Goal: Transaction & Acquisition: Purchase product/service

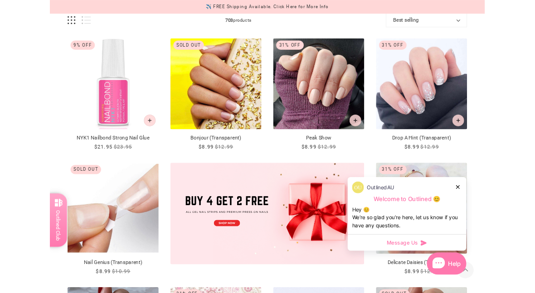
scroll to position [136, 0]
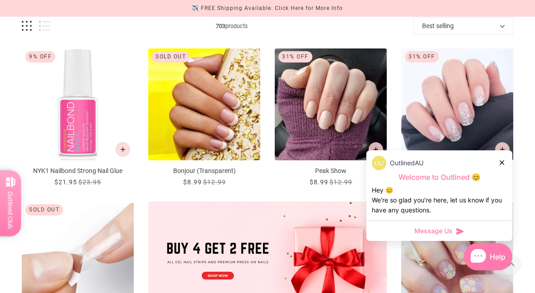
click at [503, 160] on div at bounding box center [502, 163] width 5 height 10
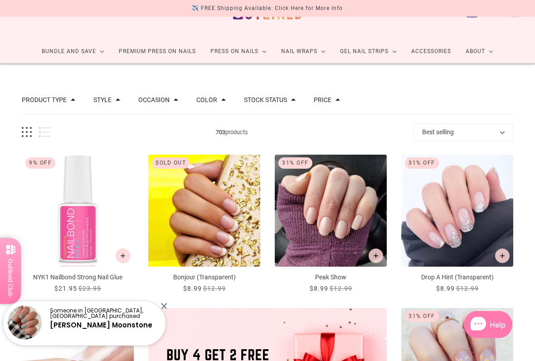
scroll to position [30, 0]
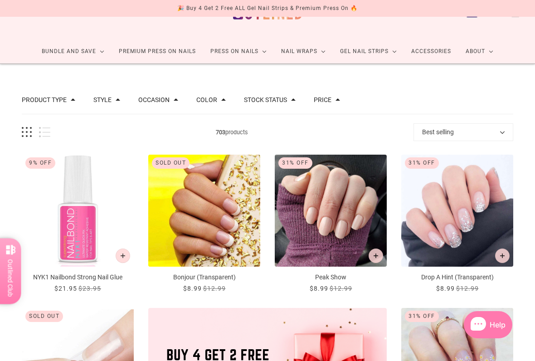
click at [120, 97] on span at bounding box center [118, 99] width 5 height 5
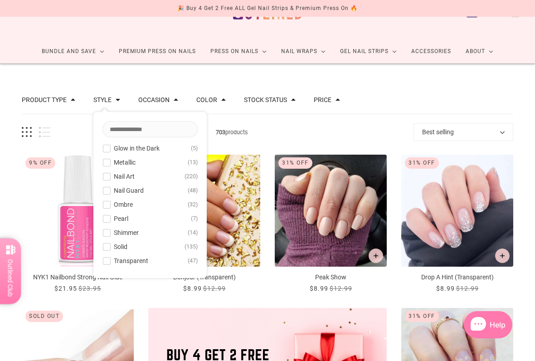
scroll to position [73, 0]
click at [110, 234] on span at bounding box center [106, 232] width 7 height 7
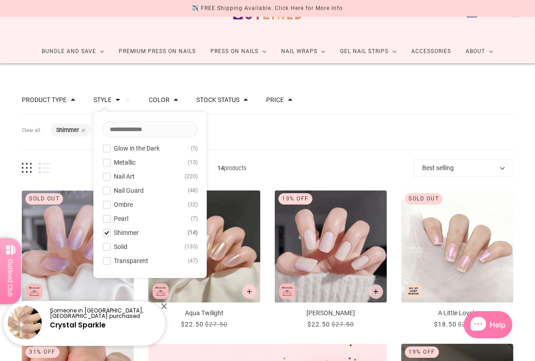
click at [371, 134] on div "Filters Clear all Style: Shimmer" at bounding box center [267, 132] width 491 height 36
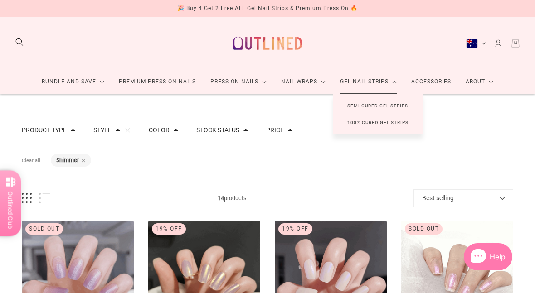
click at [414, 121] on link "100% Cured Gel Strips" at bounding box center [378, 122] width 90 height 17
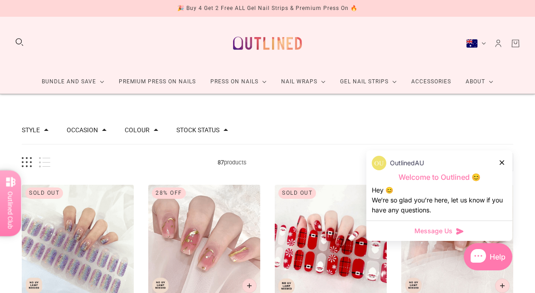
click at [461, 228] on icon at bounding box center [459, 231] width 9 height 9
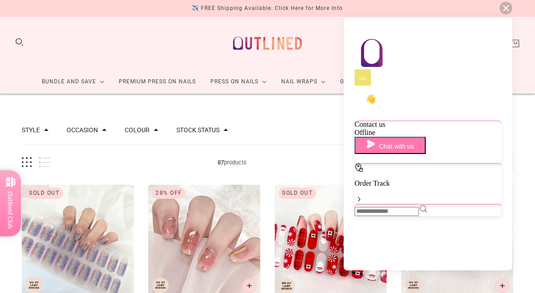
click at [379, 141] on button "Chat with us" at bounding box center [390, 145] width 71 height 17
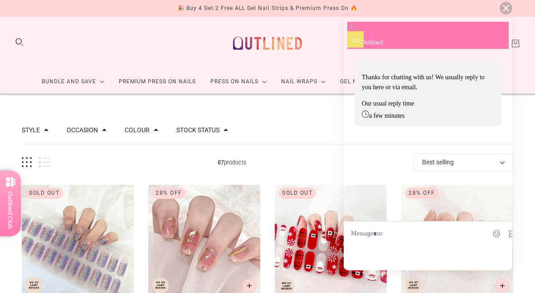
click at [378, 239] on div "scrollable content" at bounding box center [404, 234] width 107 height 10
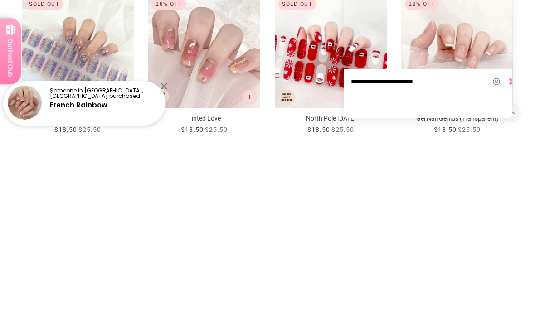
click at [508, 86] on icon at bounding box center [512, 81] width 9 height 9
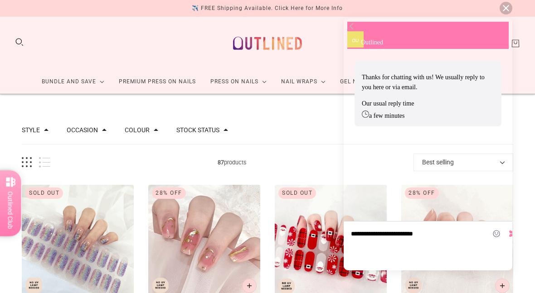
click at [355, 274] on img at bounding box center [351, 278] width 9 height 9
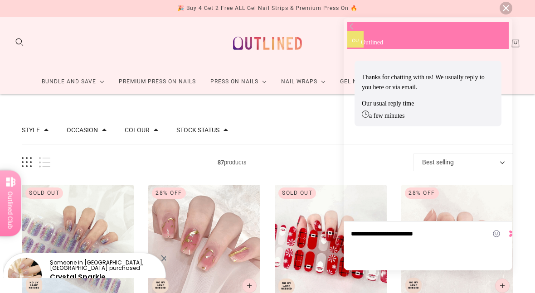
click at [509, 237] on icon at bounding box center [512, 234] width 7 height 6
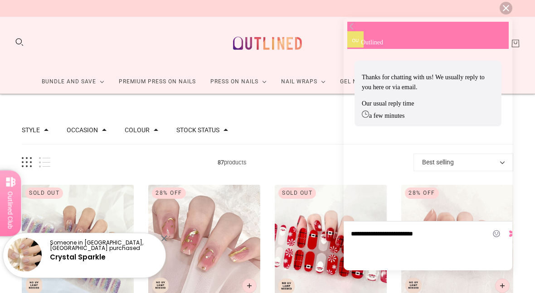
click at [511, 6] on div at bounding box center [506, 8] width 13 height 13
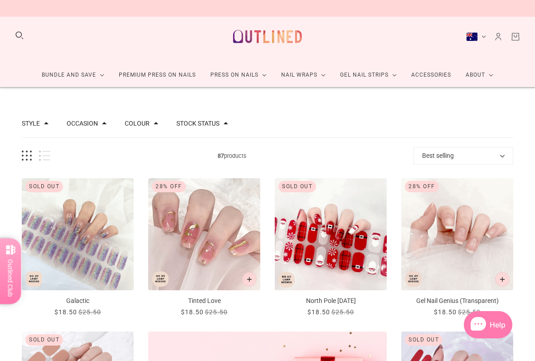
scroll to position [7, 0]
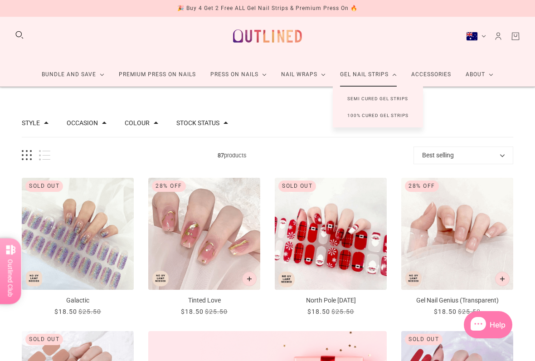
click at [396, 74] on icon at bounding box center [395, 74] width 4 height 2
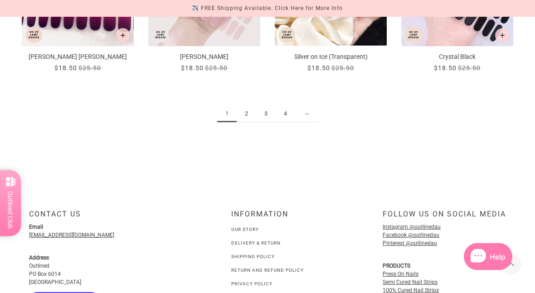
scroll to position [964, 0]
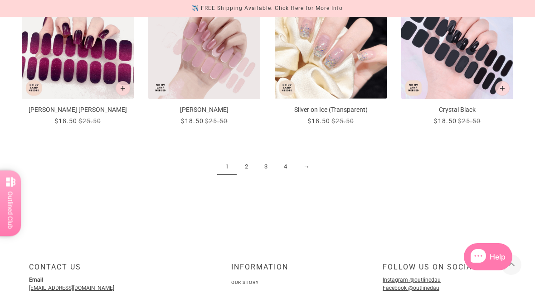
click at [307, 165] on link "→" at bounding box center [306, 167] width 23 height 17
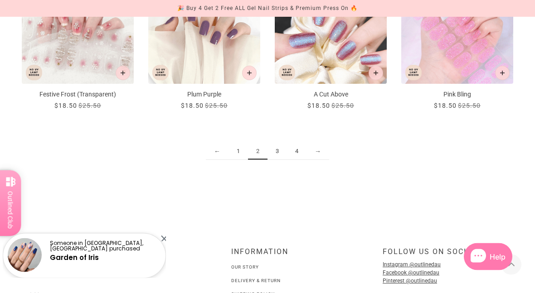
scroll to position [997, 0]
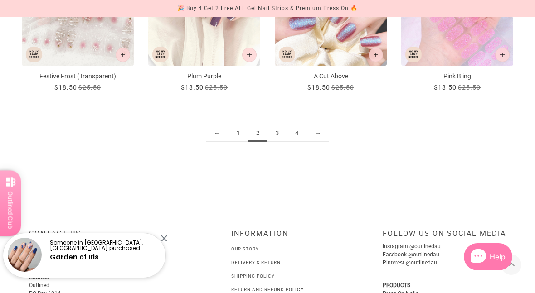
click at [320, 133] on link "→" at bounding box center [317, 133] width 23 height 17
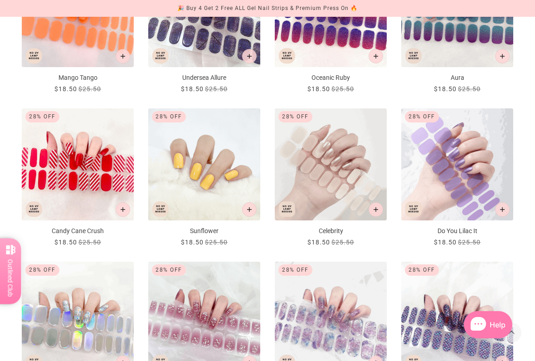
scroll to position [538, 0]
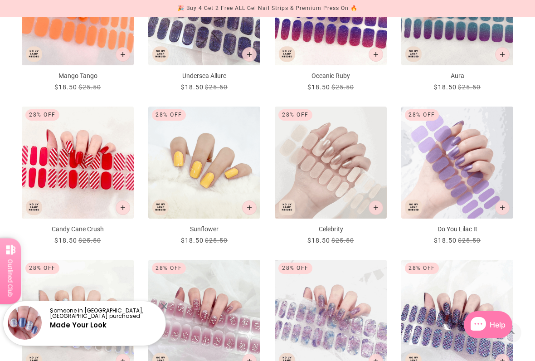
click at [339, 185] on img "Celebrity" at bounding box center [331, 163] width 112 height 112
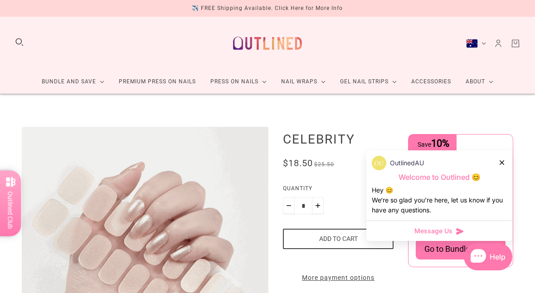
click at [502, 164] on icon at bounding box center [502, 163] width 5 height 5
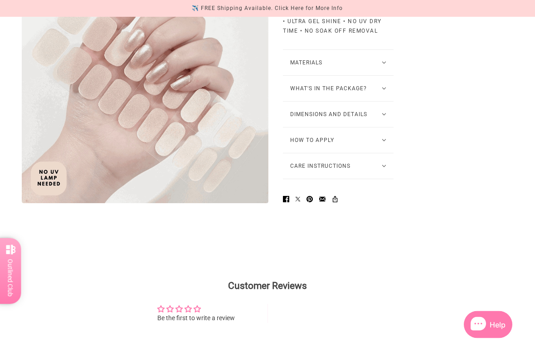
scroll to position [459, 0]
click at [380, 153] on button "How to Apply" at bounding box center [338, 139] width 111 height 25
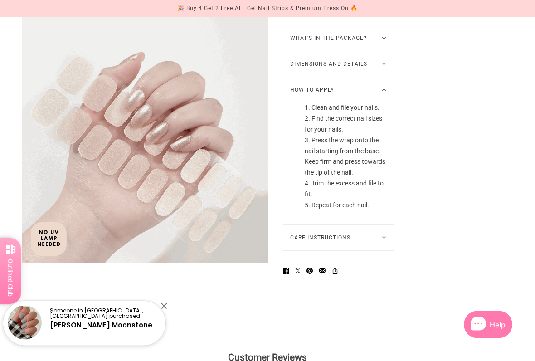
scroll to position [509, 0]
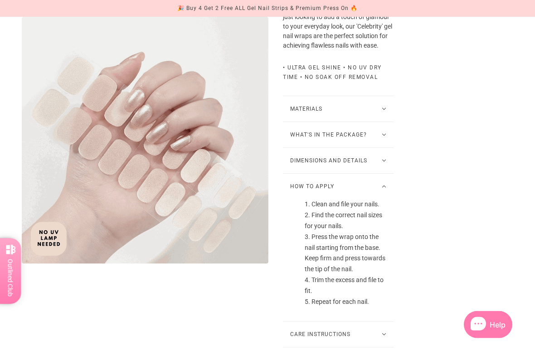
click at [382, 148] on button "What's in the package?" at bounding box center [338, 134] width 111 height 25
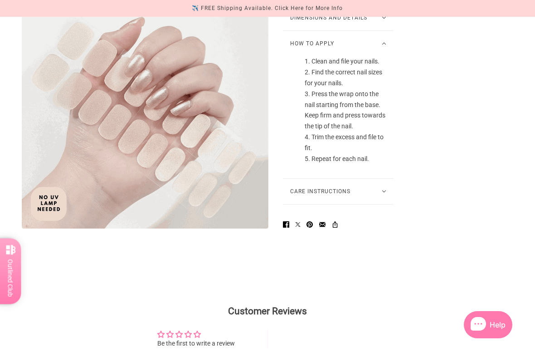
scroll to position [676, 0]
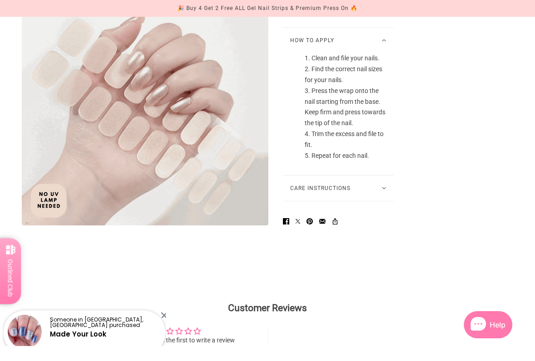
click at [382, 190] on icon at bounding box center [384, 188] width 5 height 3
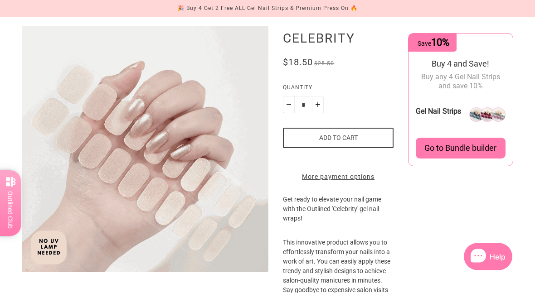
scroll to position [0, 0]
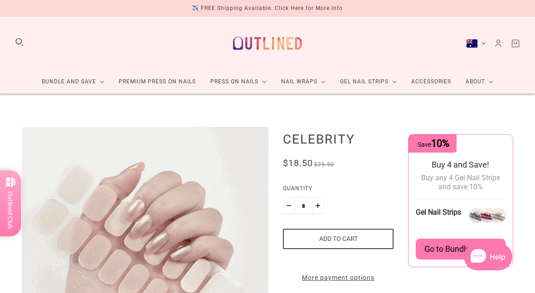
click at [180, 81] on link "Premium Press On Nails" at bounding box center [158, 82] width 92 height 24
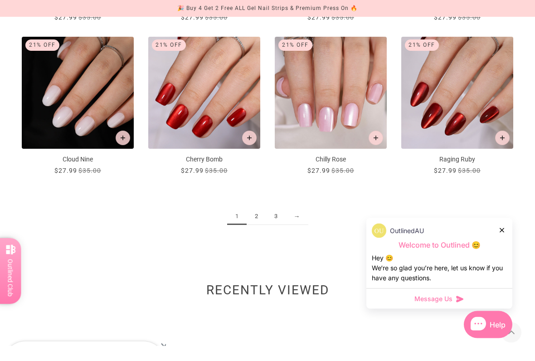
scroll to position [915, 0]
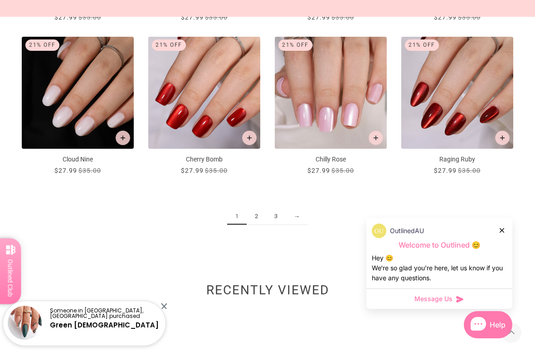
click at [301, 220] on link "→" at bounding box center [297, 216] width 23 height 17
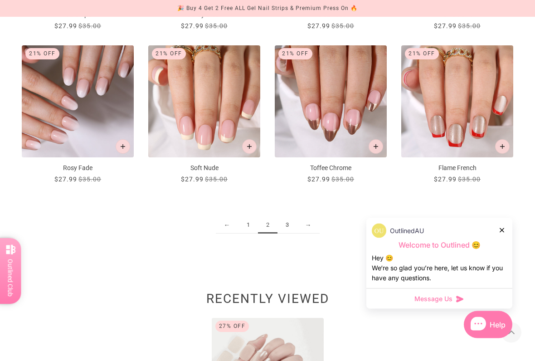
scroll to position [907, 0]
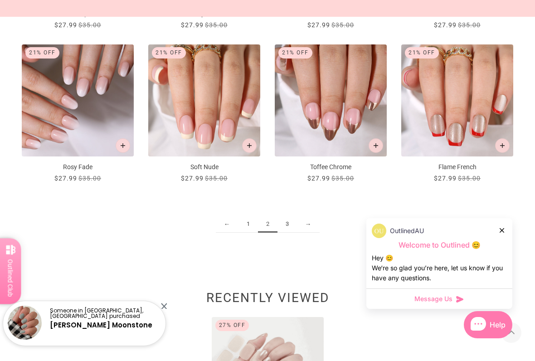
click at [314, 221] on link "→" at bounding box center [308, 224] width 23 height 17
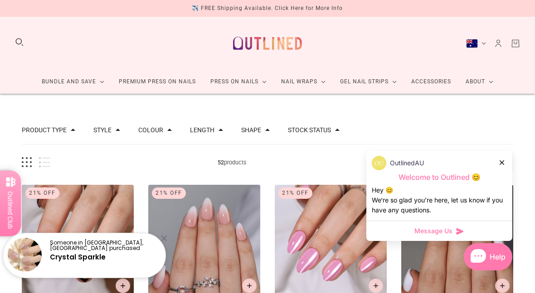
click at [264, 80] on link "Press On Nails" at bounding box center [238, 82] width 71 height 24
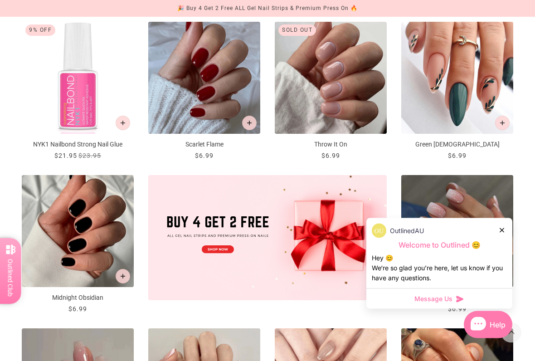
scroll to position [163, 0]
click at [505, 224] on div "OutlinedAU" at bounding box center [439, 231] width 135 height 15
click at [503, 226] on div at bounding box center [502, 230] width 5 height 10
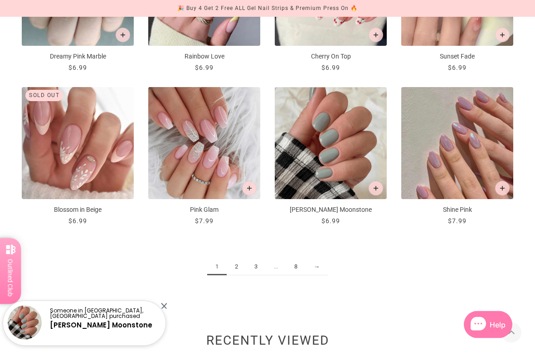
scroll to position [864, 0]
click at [321, 267] on link "→" at bounding box center [317, 266] width 23 height 17
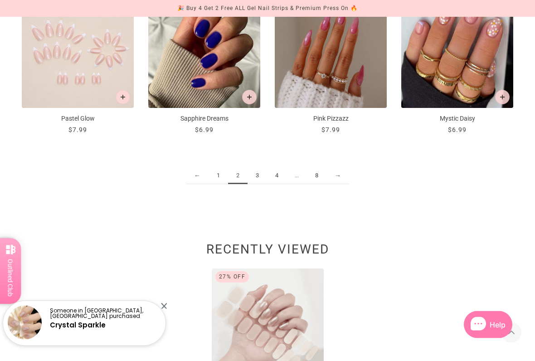
scroll to position [955, 0]
click at [346, 176] on link "→" at bounding box center [337, 175] width 23 height 17
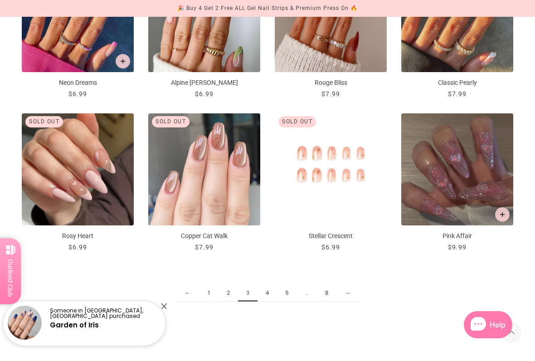
scroll to position [841, 0]
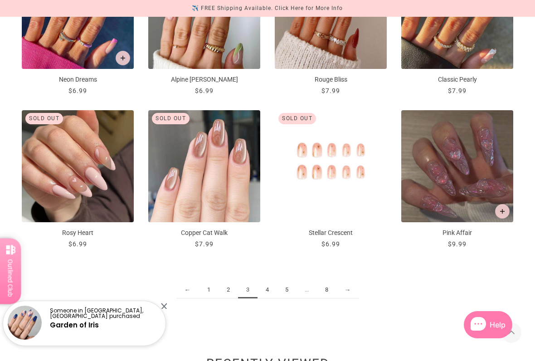
click at [354, 289] on link "→" at bounding box center [347, 290] width 23 height 17
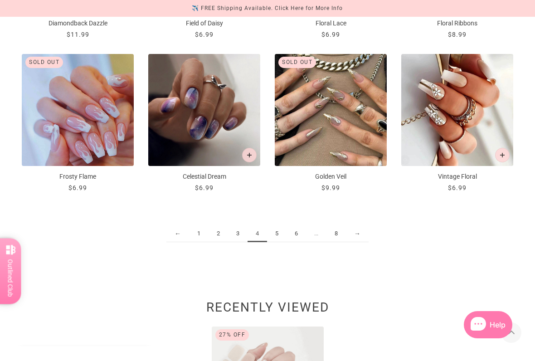
scroll to position [905, 0]
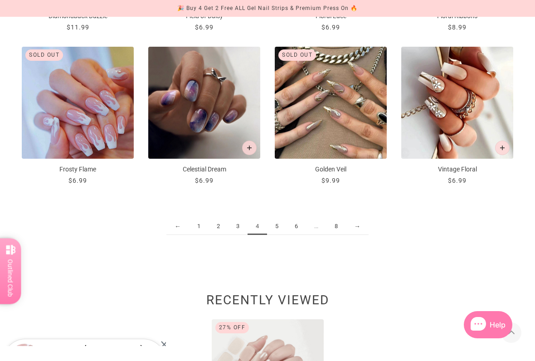
click at [362, 228] on link "→" at bounding box center [357, 226] width 23 height 17
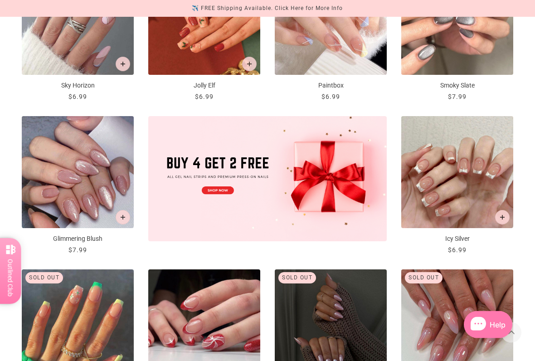
scroll to position [222, 0]
click at [109, 199] on img "Glimmering Blush" at bounding box center [78, 172] width 112 height 112
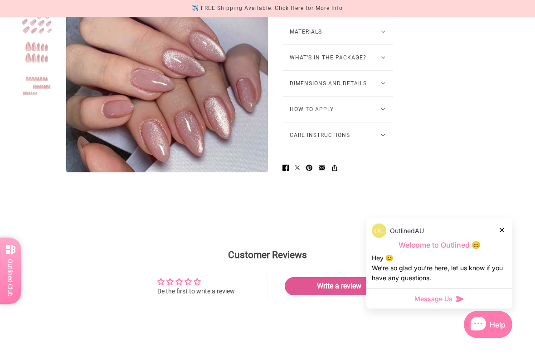
scroll to position [677, 0]
click at [380, 122] on button "How to Apply" at bounding box center [337, 109] width 110 height 25
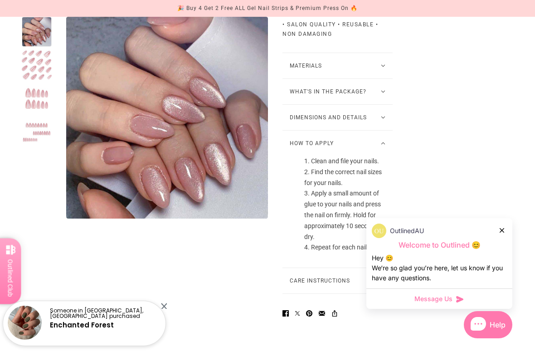
scroll to position [641, 0]
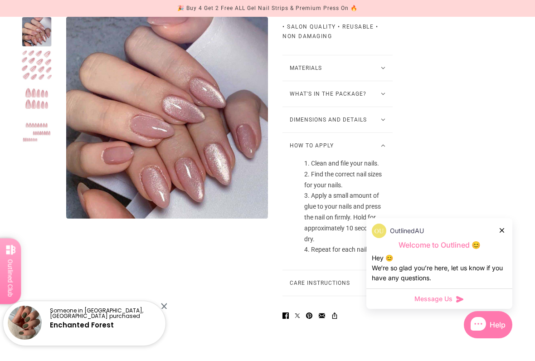
click at [381, 95] on icon at bounding box center [383, 93] width 5 height 3
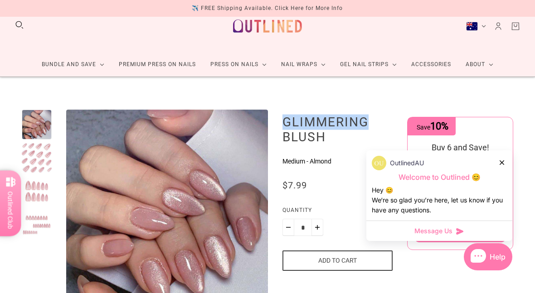
scroll to position [0, 0]
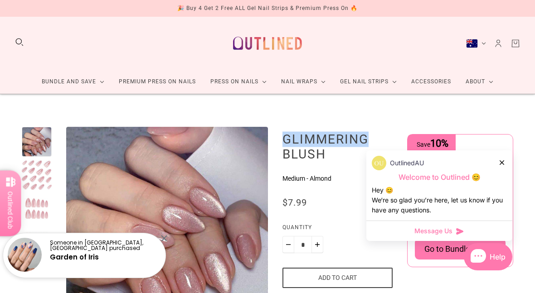
click at [360, 276] on button "Add to cart" at bounding box center [337, 278] width 110 height 20
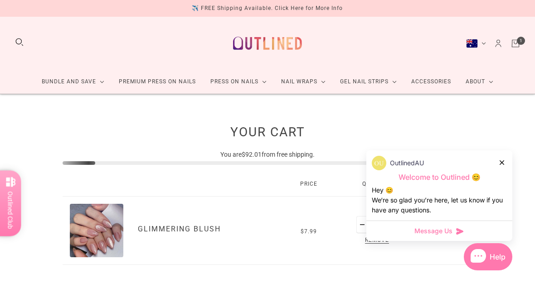
click at [500, 164] on icon at bounding box center [502, 163] width 5 height 5
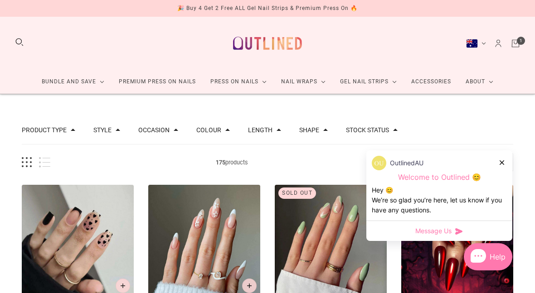
scroll to position [939, 0]
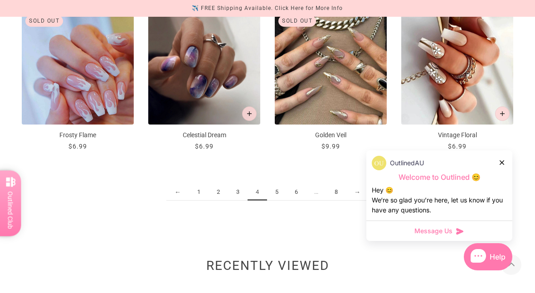
click at [501, 161] on icon at bounding box center [502, 163] width 5 height 5
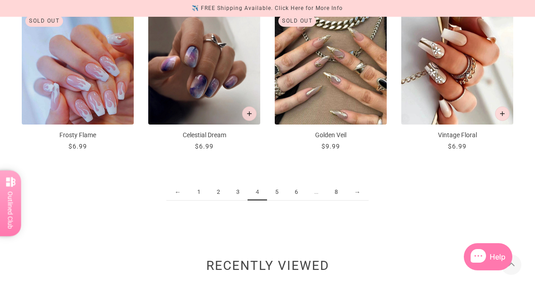
click at [278, 192] on link "5" at bounding box center [276, 192] width 19 height 17
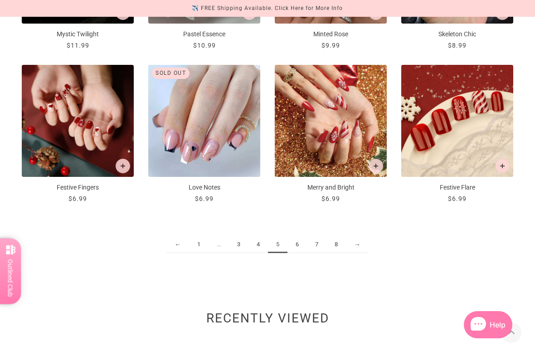
scroll to position [890, 0]
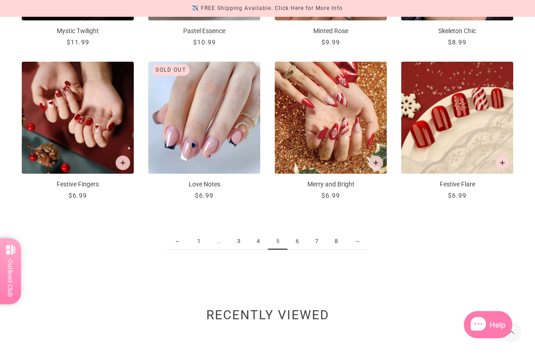
click at [360, 241] on link "→" at bounding box center [357, 241] width 23 height 17
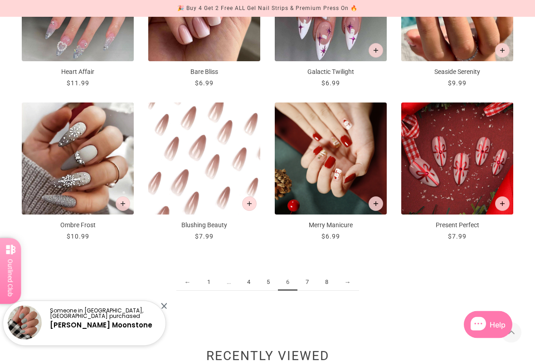
scroll to position [849, 0]
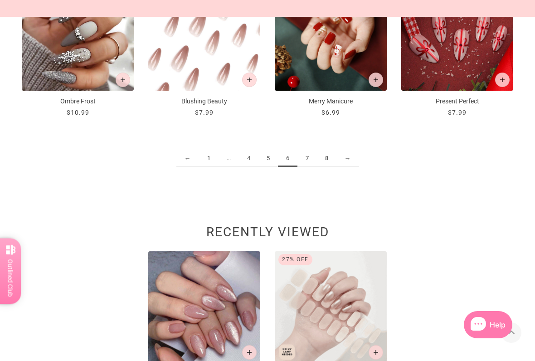
click at [351, 156] on link "→" at bounding box center [347, 158] width 23 height 17
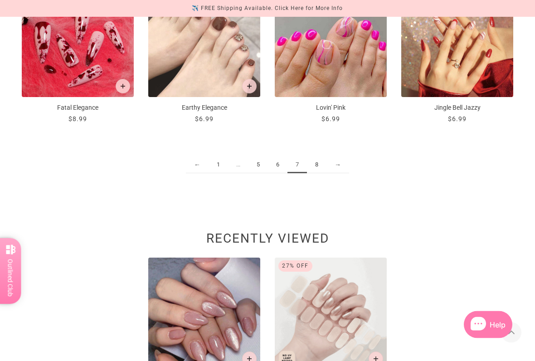
scroll to position [966, 0]
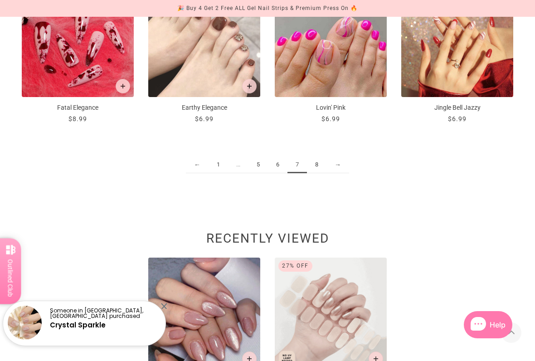
click at [341, 165] on link "→" at bounding box center [337, 164] width 23 height 17
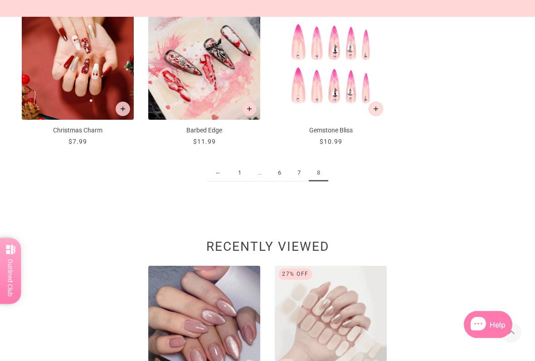
scroll to position [944, 0]
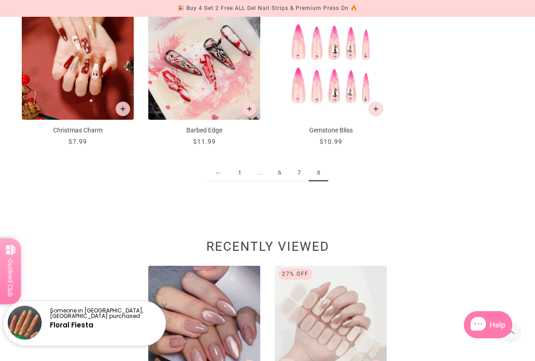
click at [282, 176] on link "6" at bounding box center [279, 173] width 19 height 17
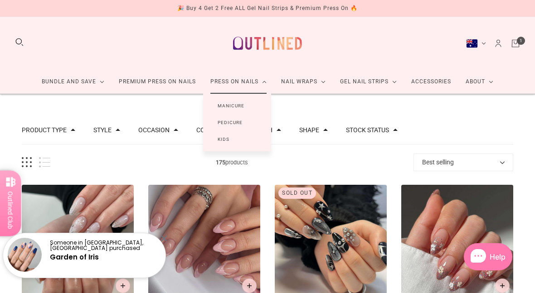
click at [239, 103] on link "Manicure" at bounding box center [231, 105] width 56 height 17
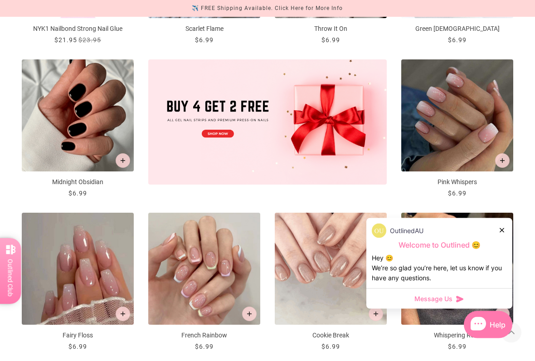
scroll to position [298, 0]
click at [501, 222] on div "OutlinedAU Welcome to Outlined 😊 Hey 😊 We‘re so glad you’re here, let us know i…" at bounding box center [439, 253] width 146 height 70
click at [504, 226] on div at bounding box center [502, 230] width 5 height 10
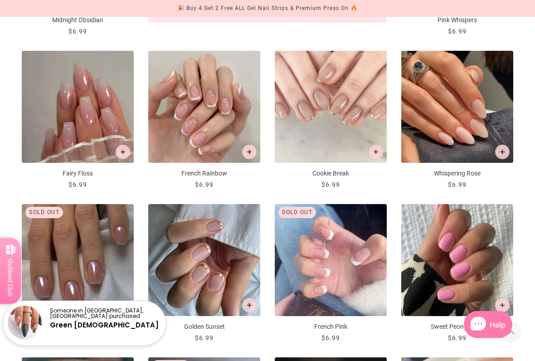
scroll to position [460, 0]
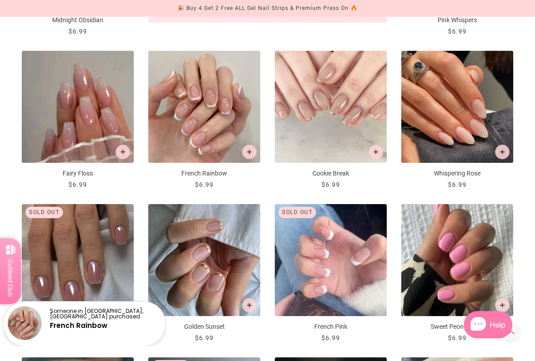
click at [480, 129] on img "Whispering Rose" at bounding box center [457, 107] width 112 height 112
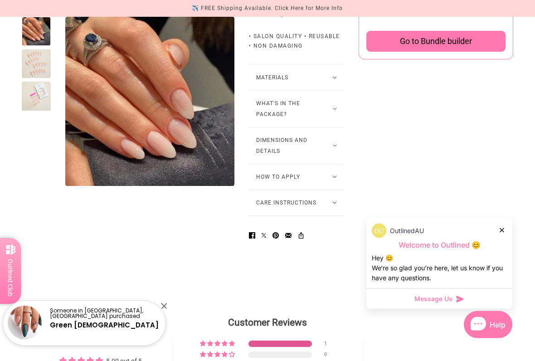
scroll to position [667, 0]
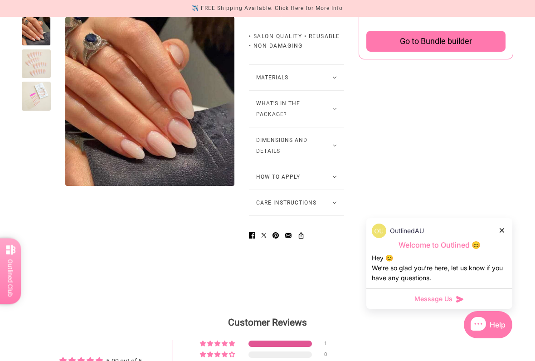
click at [328, 90] on button "Materials" at bounding box center [296, 77] width 95 height 25
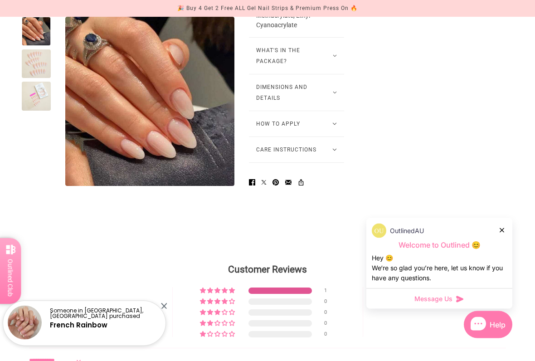
click at [333, 58] on icon at bounding box center [335, 56] width 4 height 3
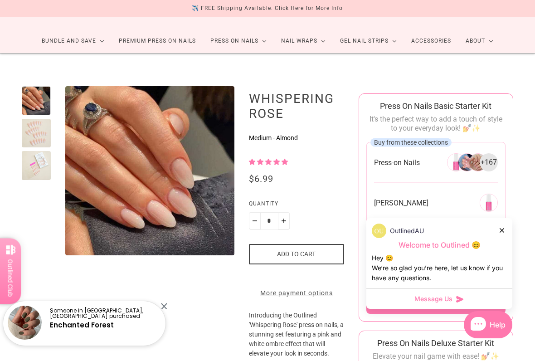
scroll to position [42, 0]
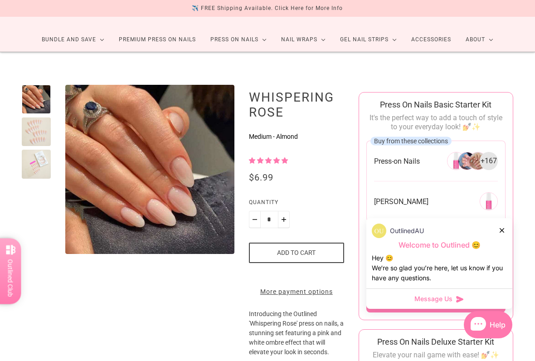
click at [307, 245] on button "Add to cart" at bounding box center [296, 253] width 95 height 20
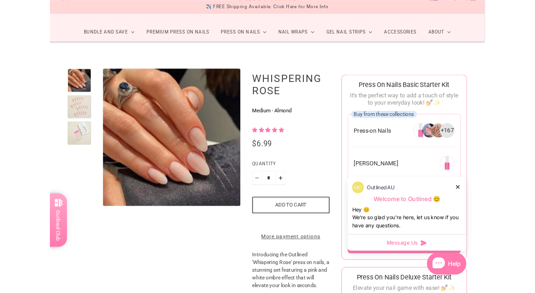
scroll to position [42, 0]
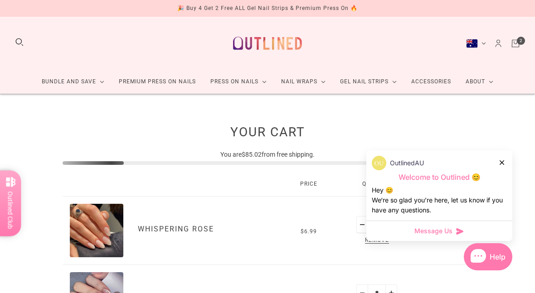
click at [501, 162] on icon at bounding box center [502, 163] width 5 height 5
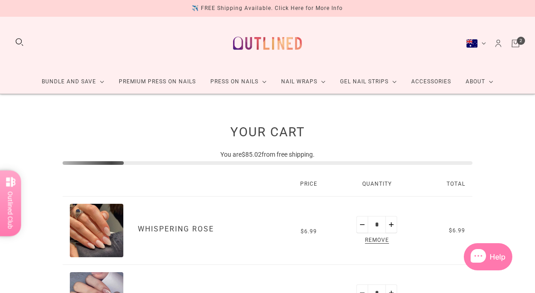
click at [445, 77] on link "Accessories" at bounding box center [431, 82] width 54 height 24
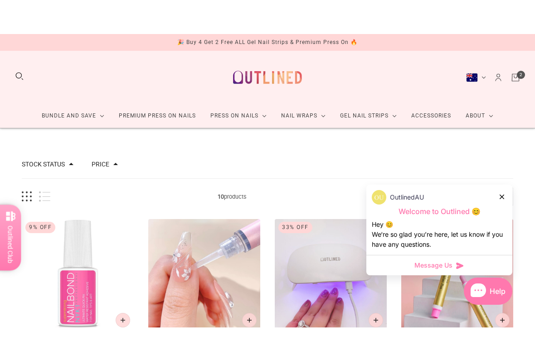
scroll to position [3, 0]
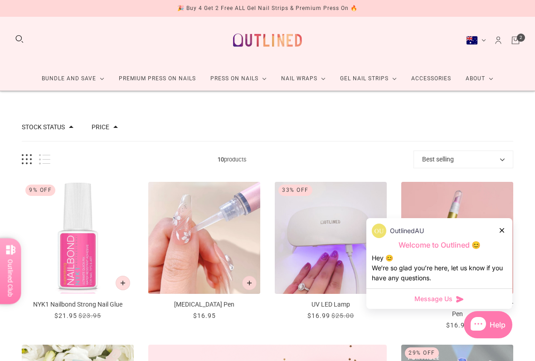
click at [502, 228] on icon at bounding box center [502, 230] width 5 height 5
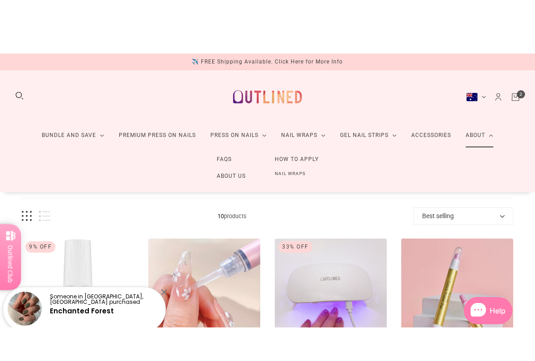
scroll to position [1, 0]
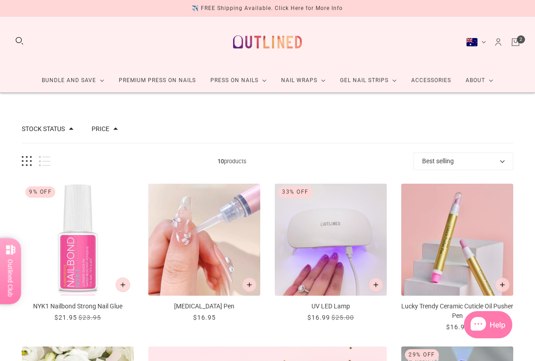
click at [520, 39] on link "Cart" at bounding box center [516, 42] width 10 height 10
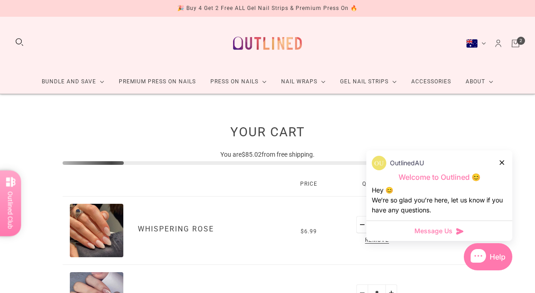
click at [501, 159] on div at bounding box center [502, 163] width 5 height 10
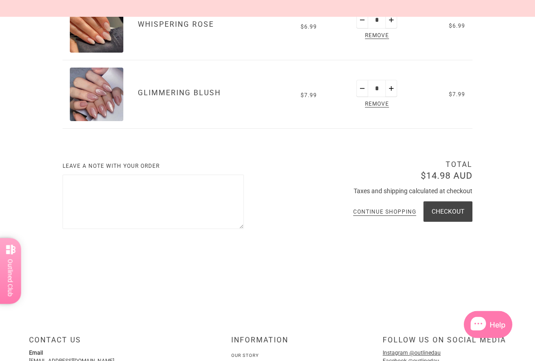
scroll to position [205, 0]
click at [93, 189] on textarea "Leave a note with your order" at bounding box center [153, 201] width 181 height 54
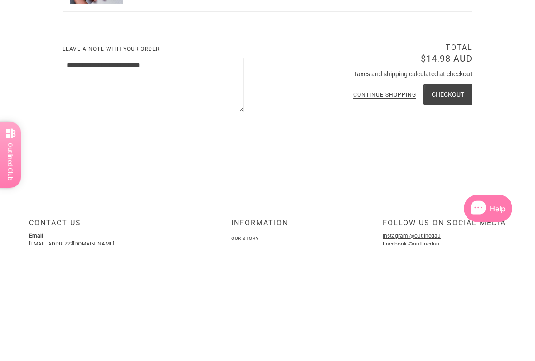
type textarea "**********"
click at [454, 201] on button "Checkout" at bounding box center [447, 211] width 49 height 20
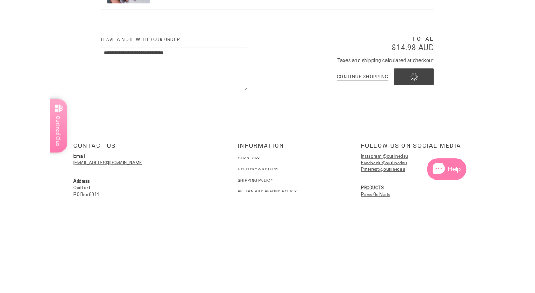
scroll to position [353, 0]
